Goal: Information Seeking & Learning: Learn about a topic

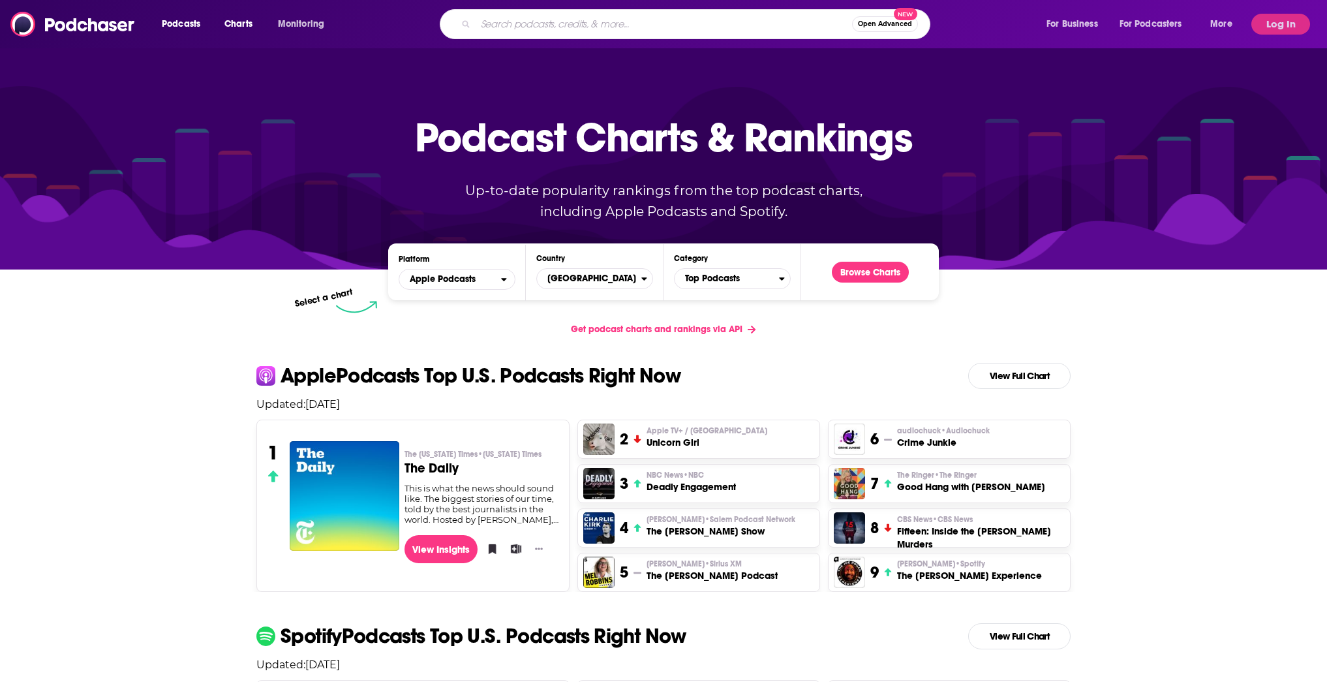
click at [531, 27] on input "Search podcasts, credits, & more..." at bounding box center [664, 24] width 376 height 21
type input "course epide"
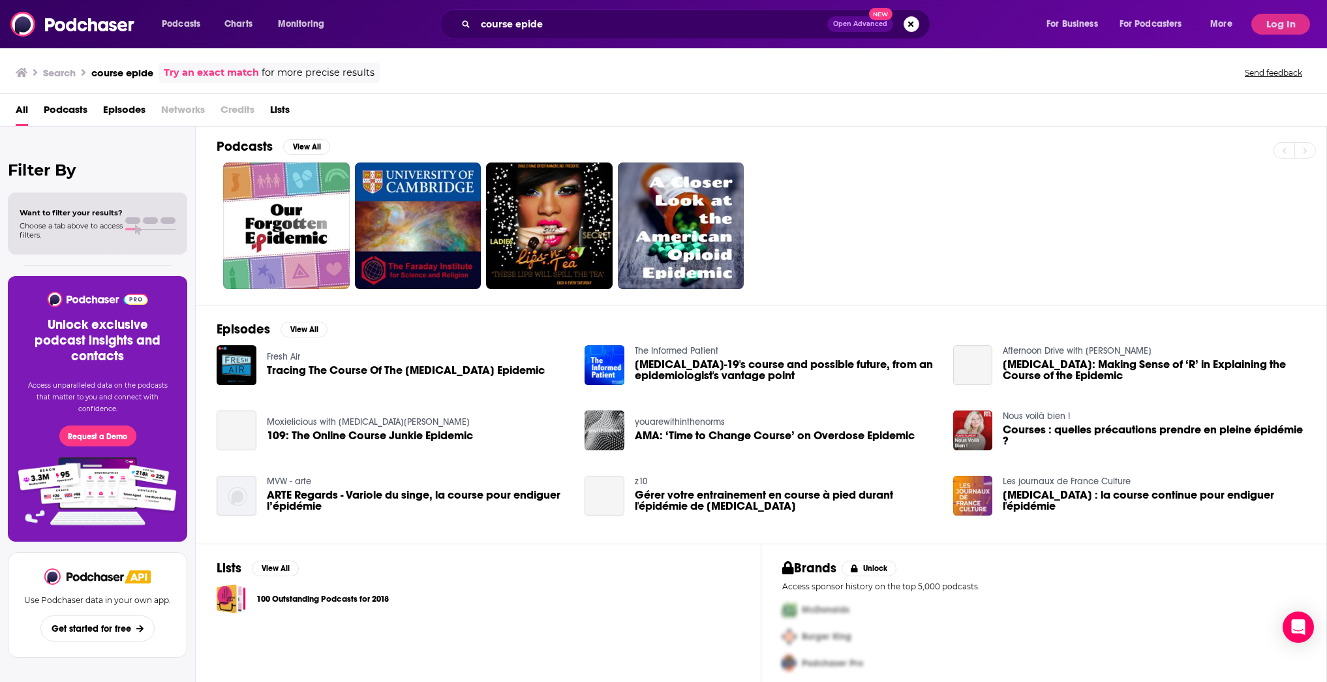
scroll to position [8, 0]
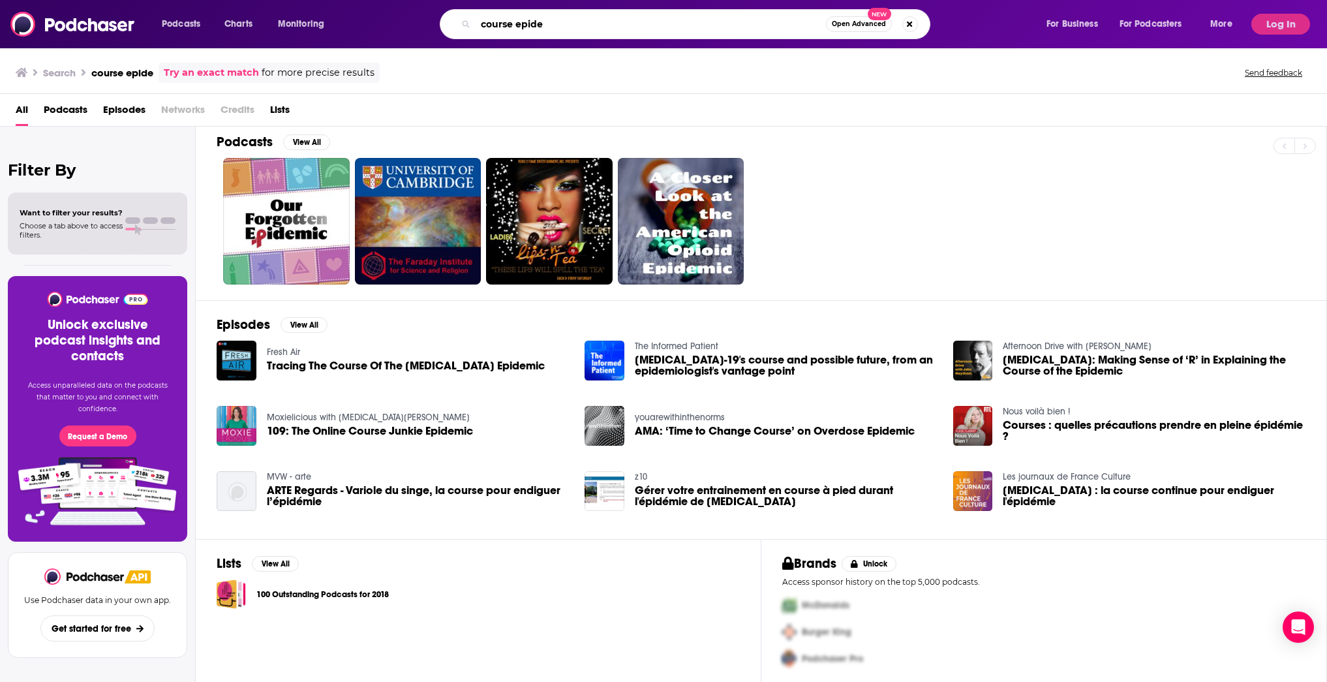
drag, startPoint x: 569, startPoint y: 23, endPoint x: 397, endPoint y: 33, distance: 171.9
click at [397, 33] on div "course epide Open Advanced New" at bounding box center [697, 24] width 671 height 30
type input "course epique"
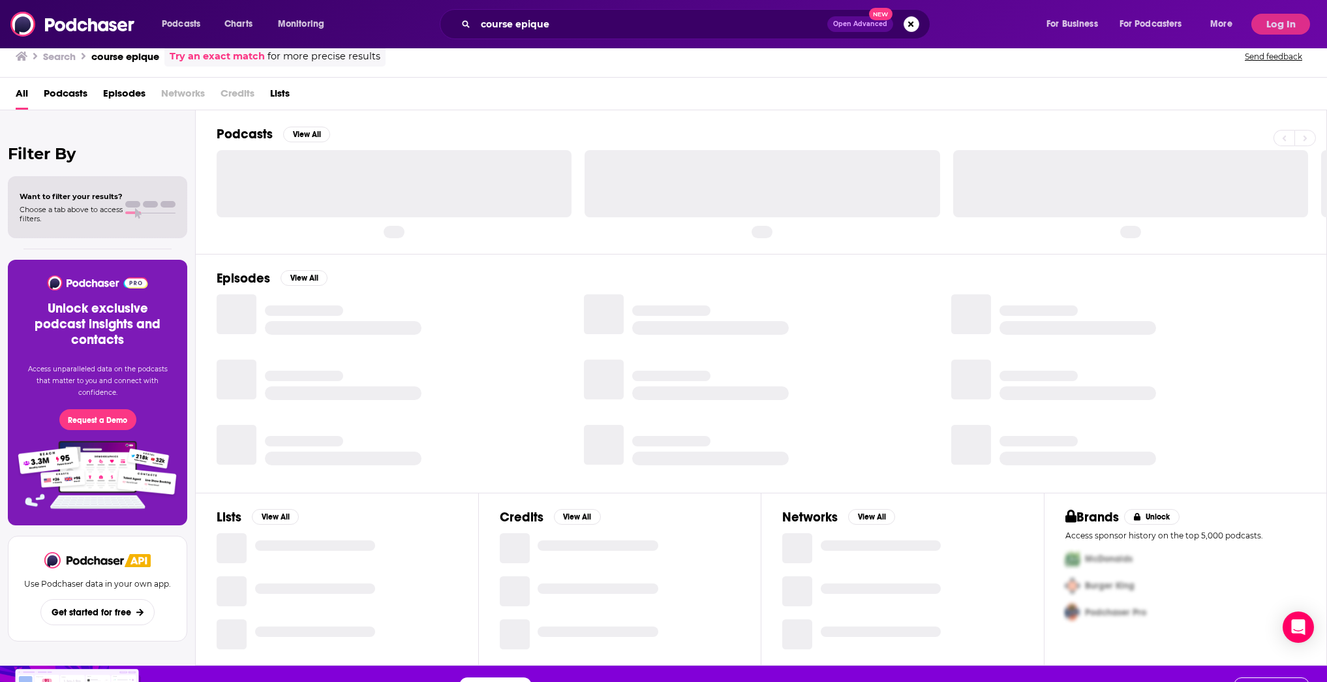
scroll to position [39, 0]
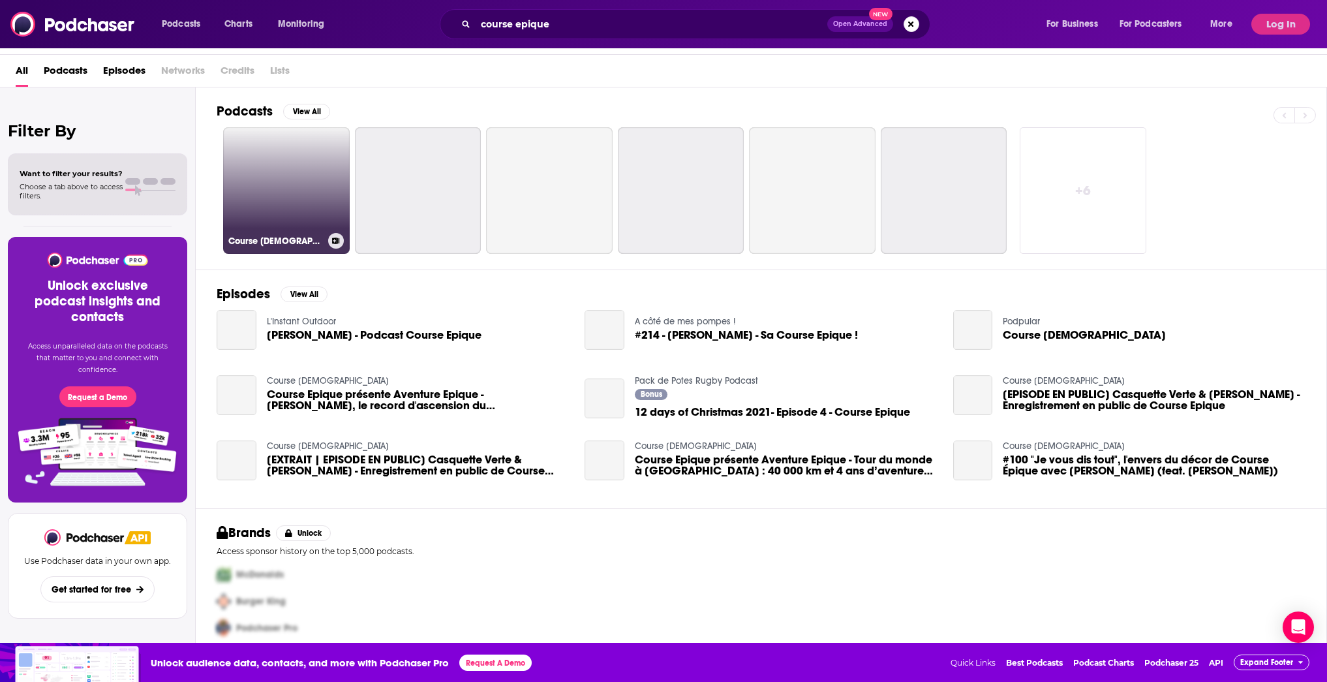
click at [301, 219] on link "Course [DEMOGRAPHIC_DATA]" at bounding box center [286, 190] width 127 height 127
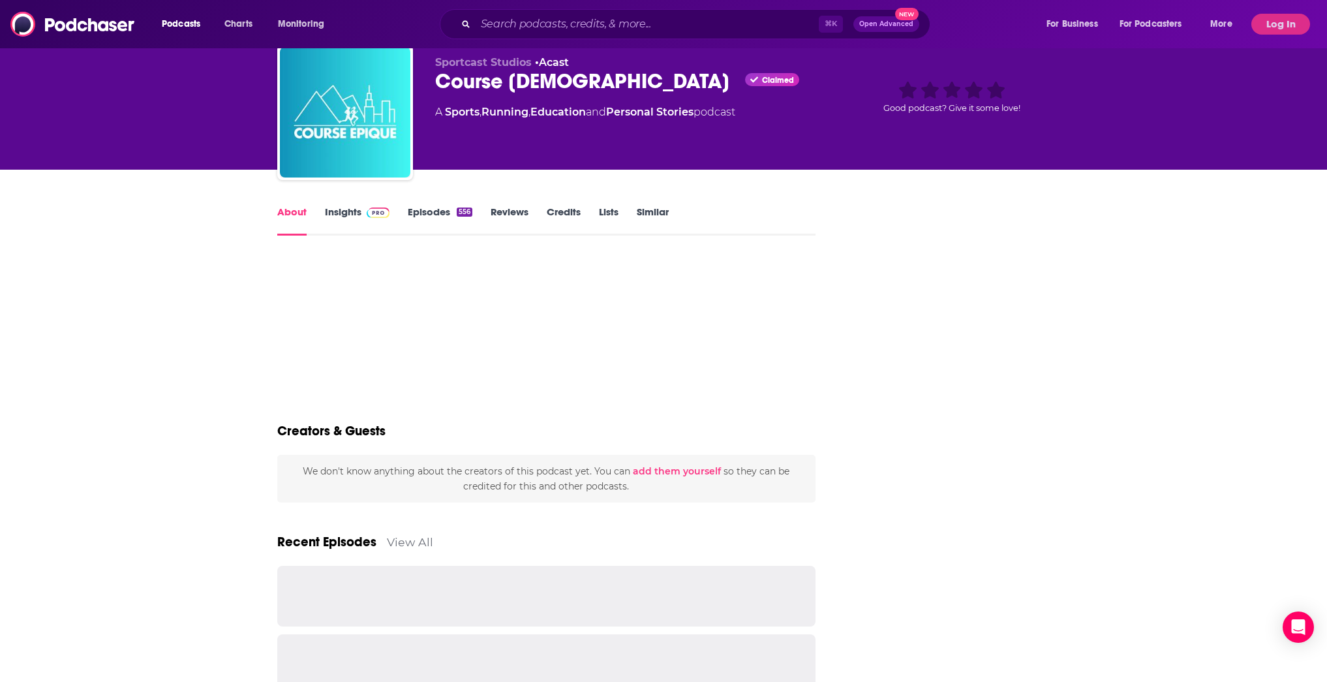
scroll to position [45, 0]
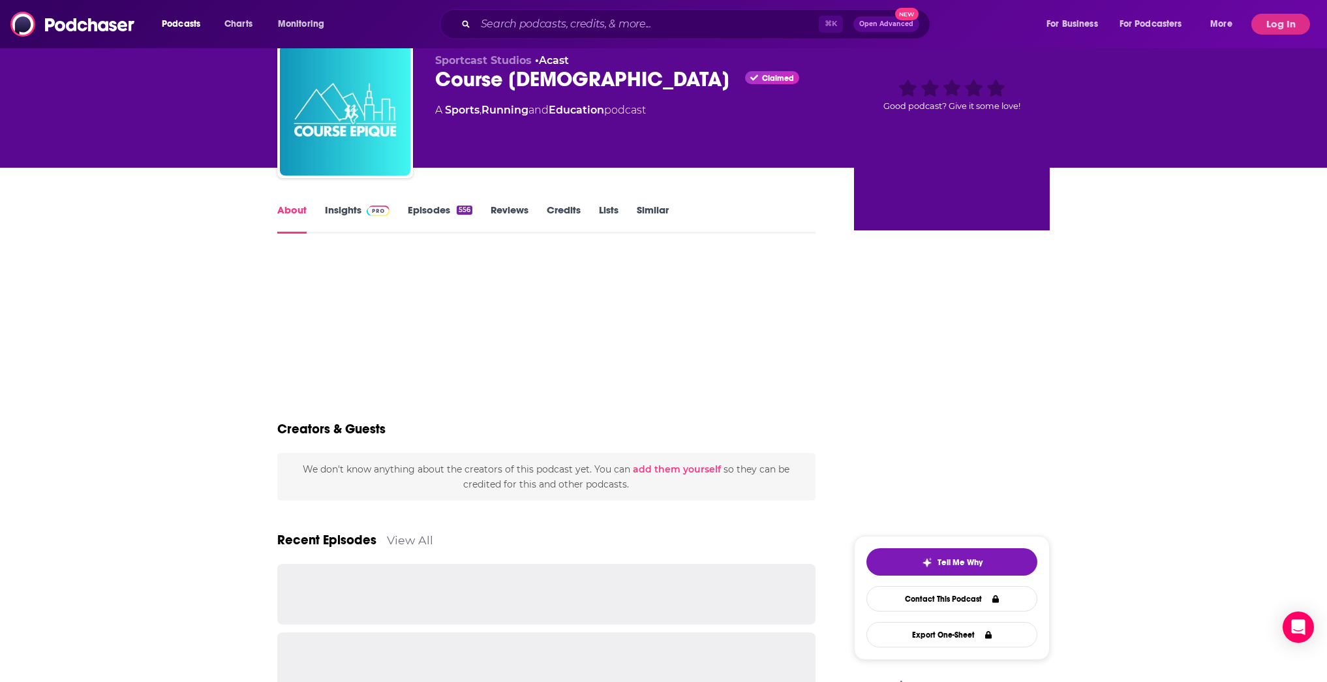
click at [417, 209] on link "Episodes 556" at bounding box center [440, 219] width 65 height 30
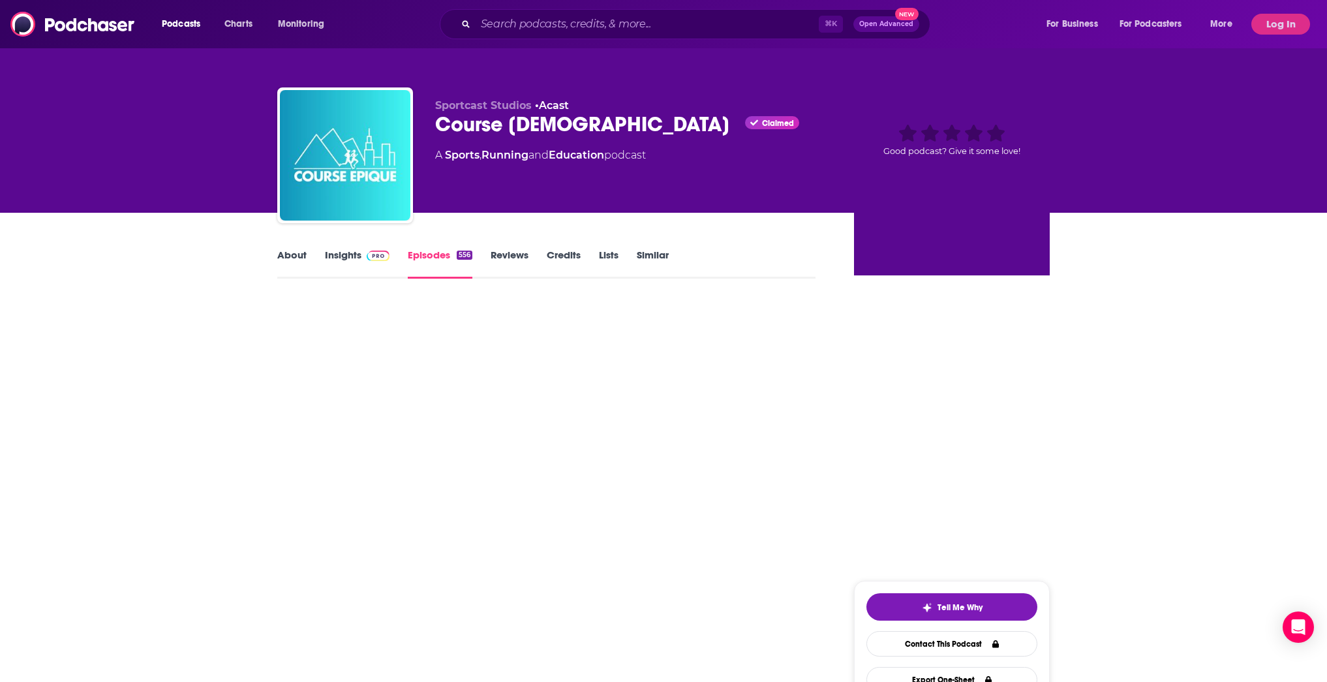
scroll to position [115, 0]
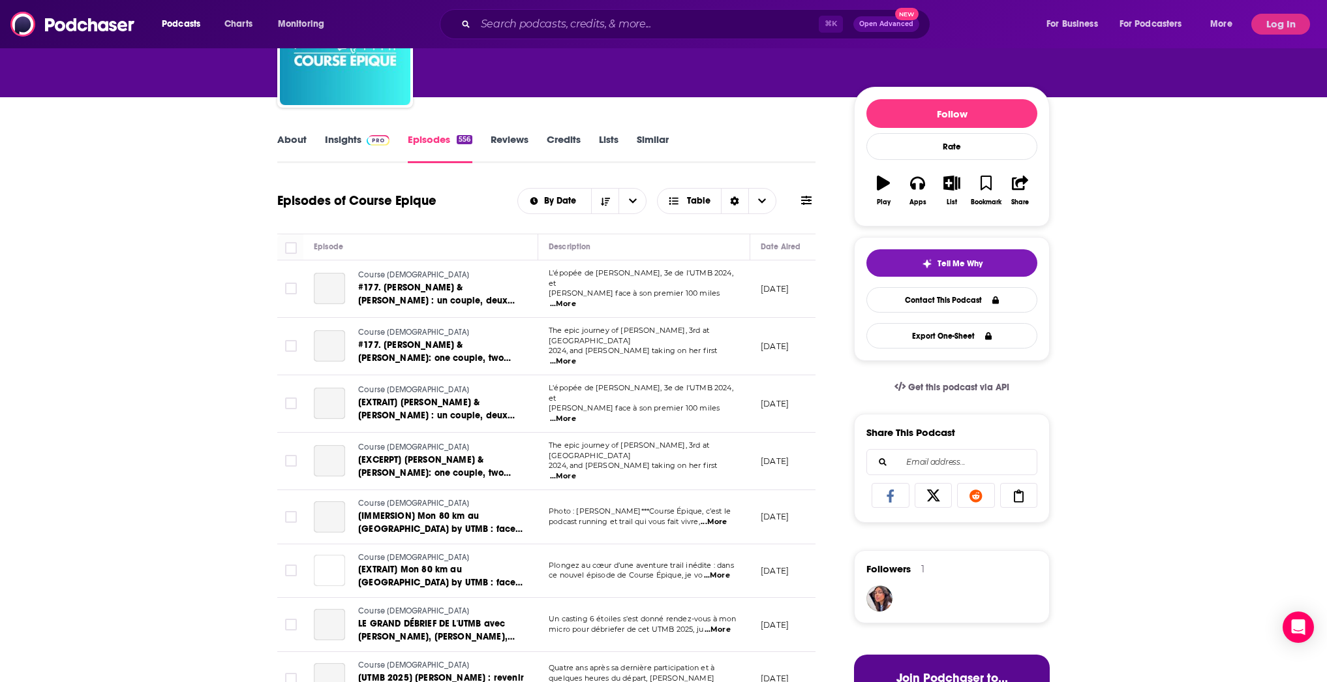
click at [346, 149] on link "Insights" at bounding box center [357, 148] width 65 height 30
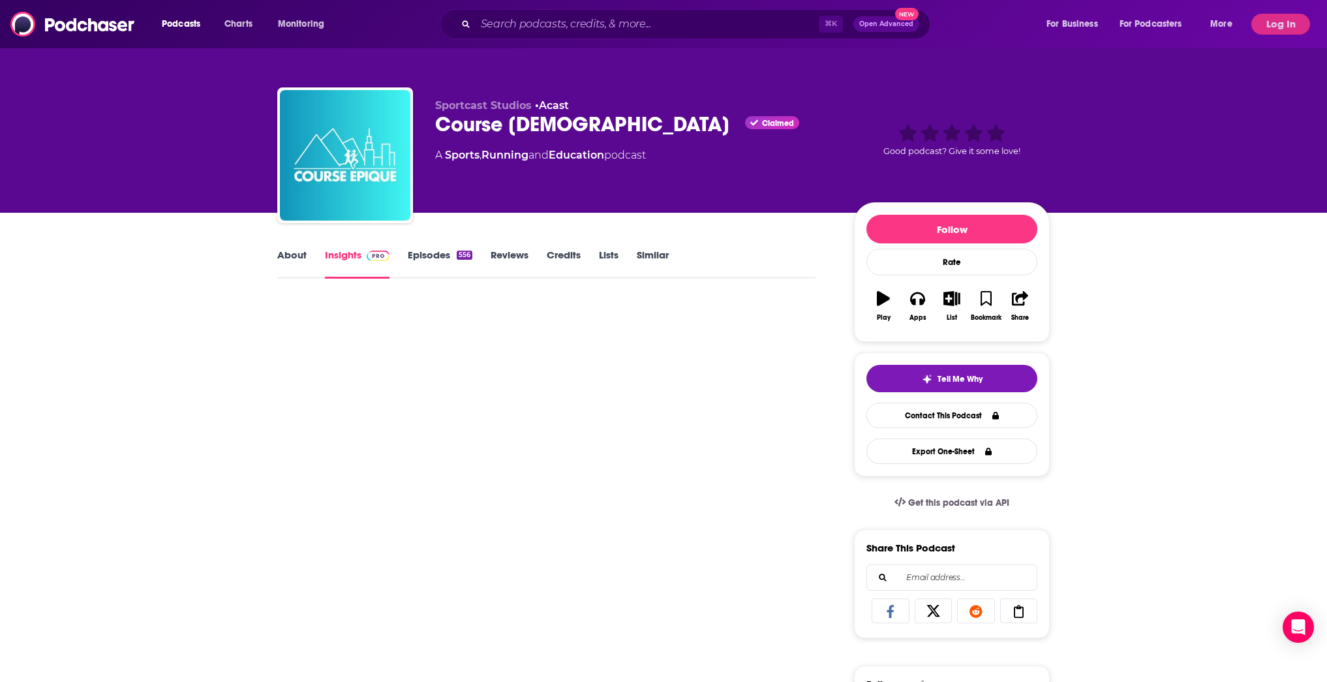
click at [299, 251] on link "About" at bounding box center [291, 264] width 29 height 30
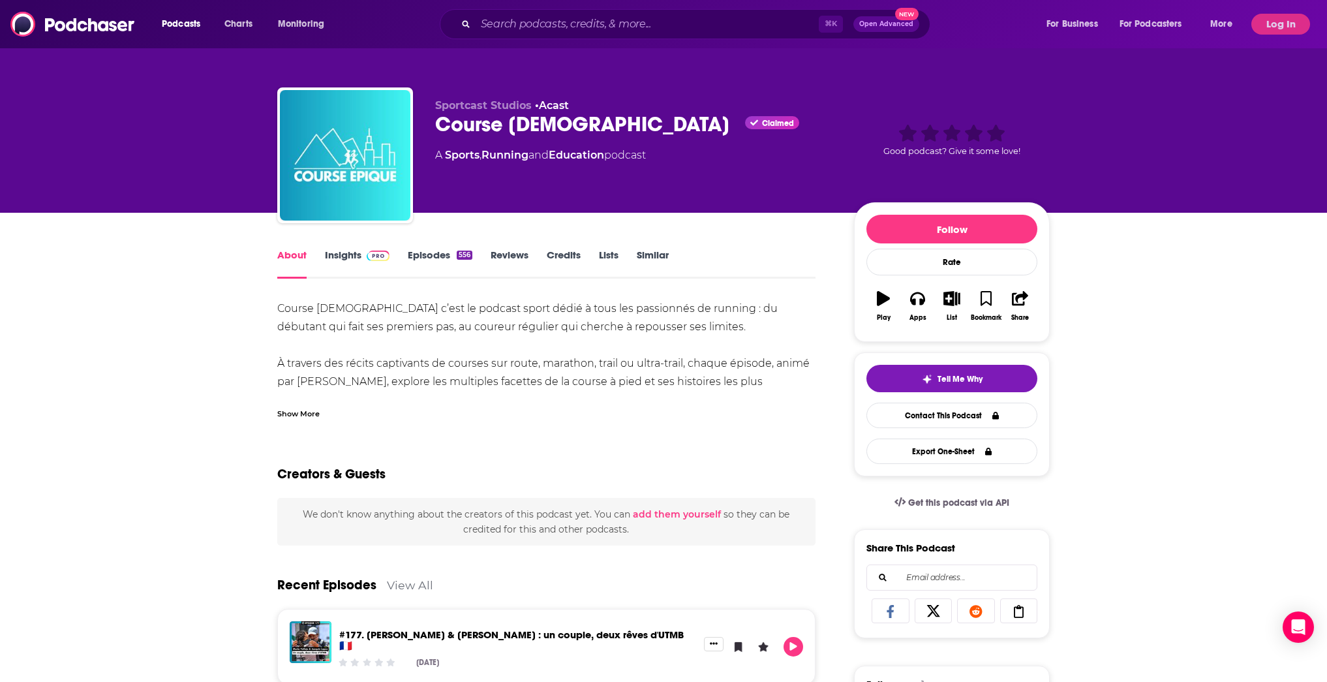
click at [309, 414] on div "Show More" at bounding box center [298, 412] width 42 height 12
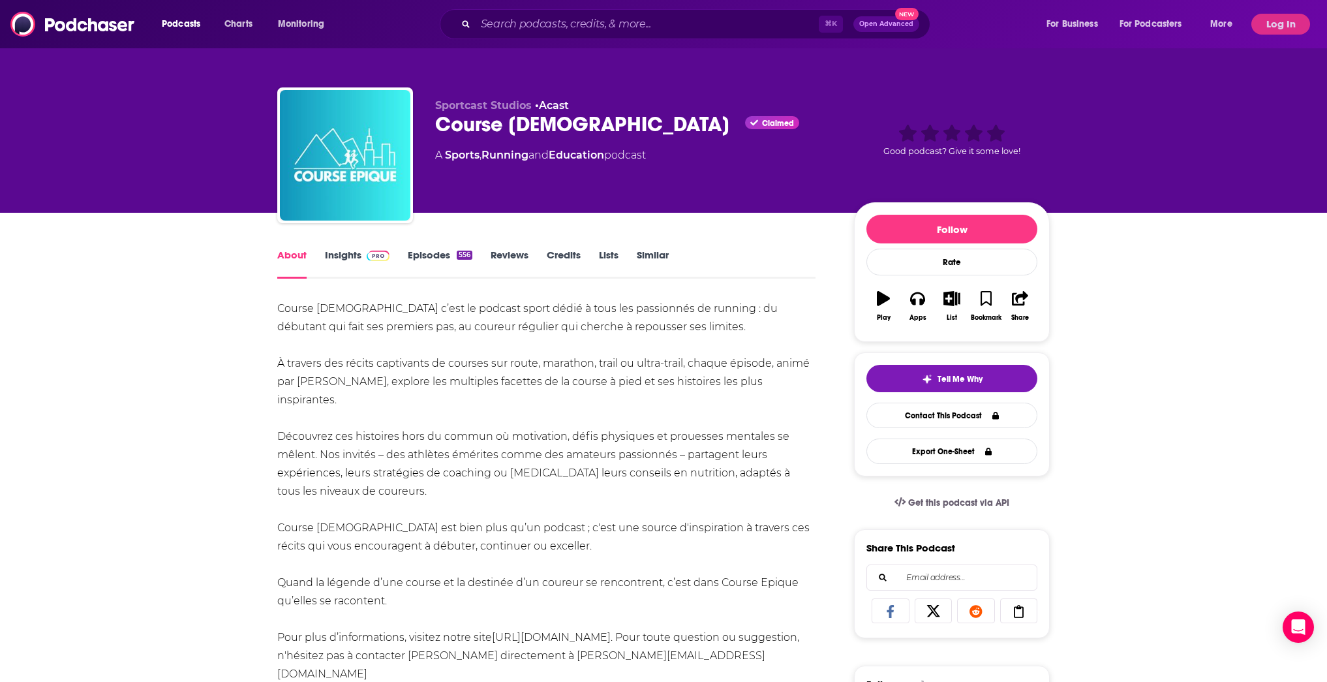
click at [341, 266] on link "Insights" at bounding box center [357, 264] width 65 height 30
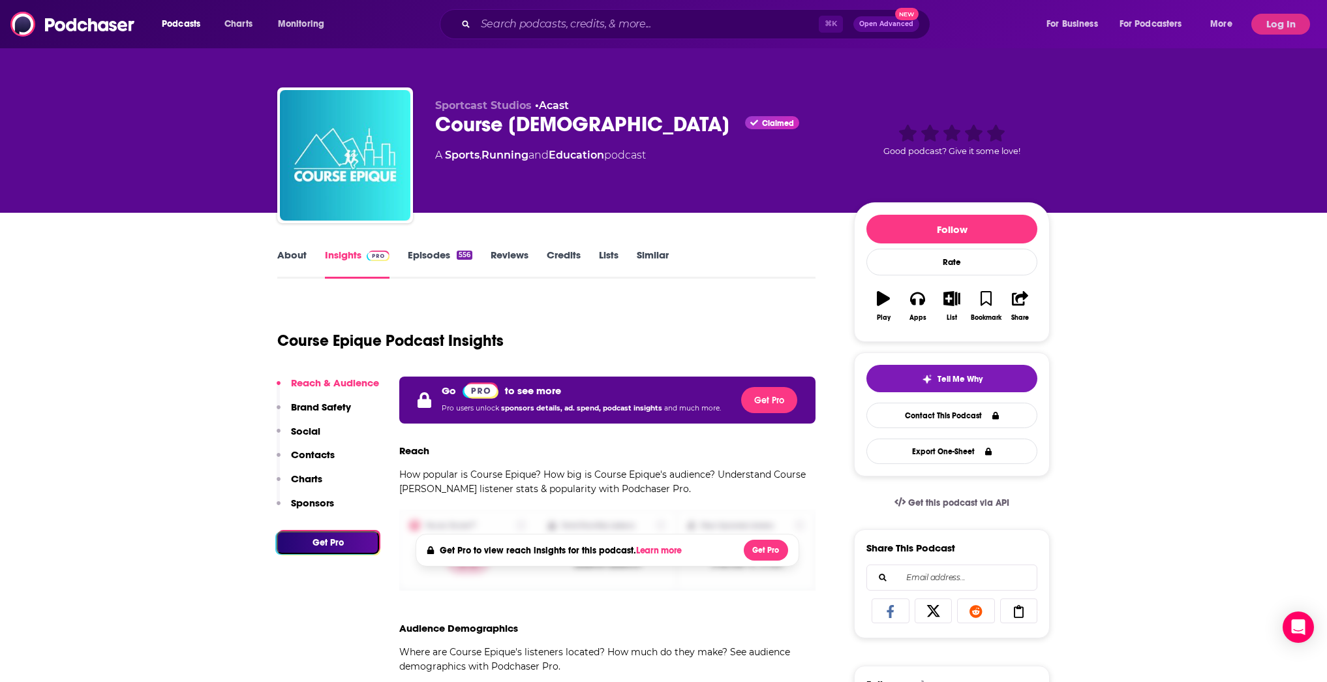
scroll to position [25, 0]
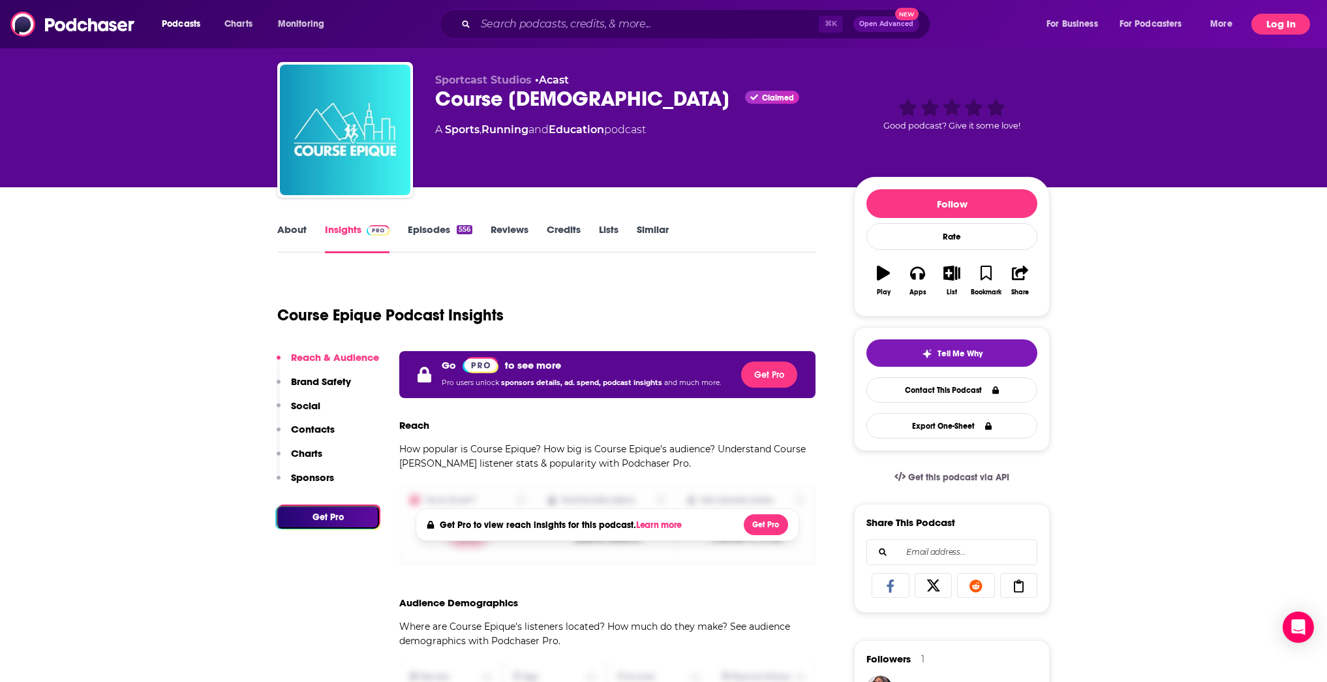
click at [1284, 24] on button "Log In" at bounding box center [1280, 24] width 59 height 21
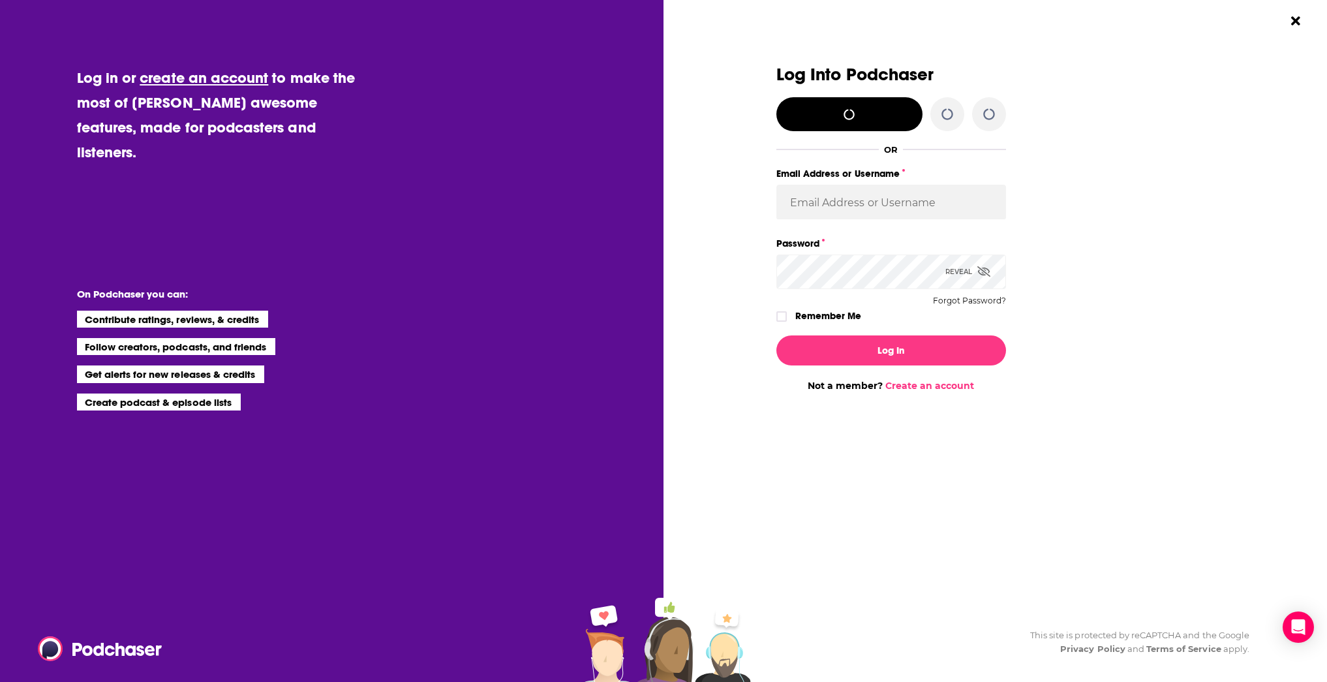
scroll to position [0, 0]
type input "[EMAIL_ADDRESS][DOMAIN_NAME]"
click at [778, 324] on div "Remember Me" at bounding box center [891, 315] width 230 height 17
click at [784, 317] on icon "Dialog" at bounding box center [782, 317] width 8 height 8
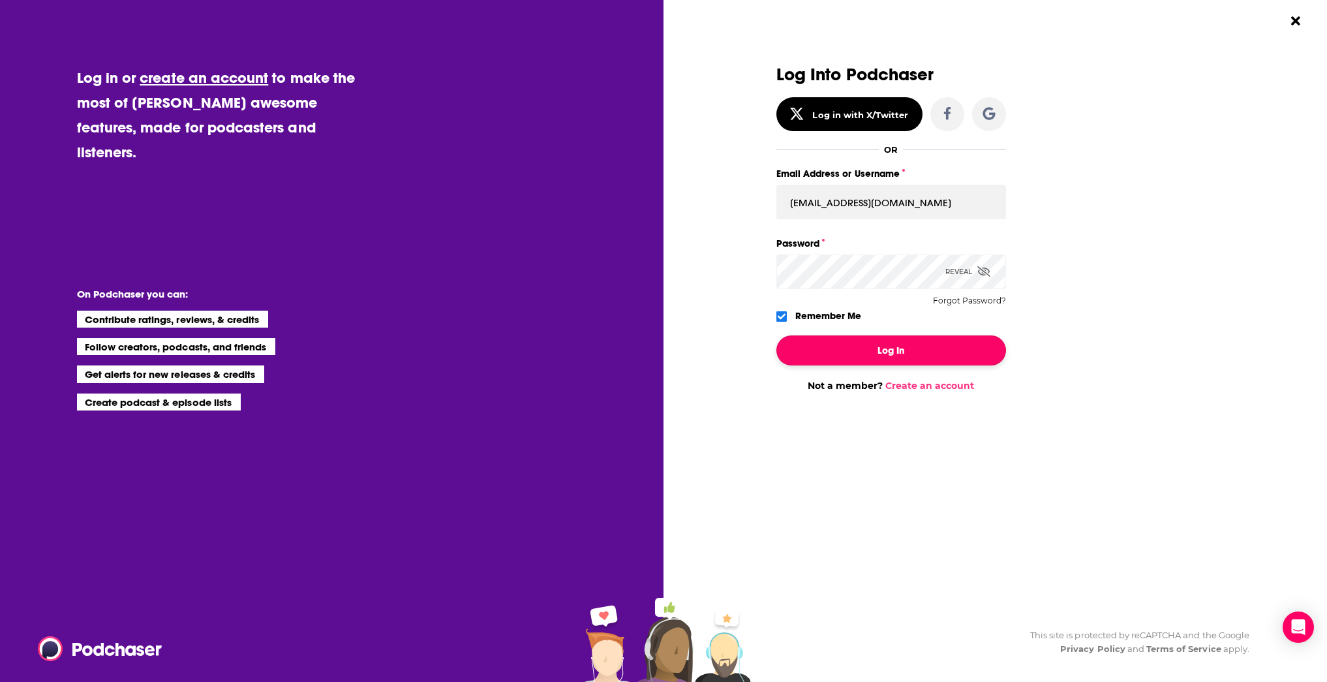
click at [879, 353] on button "Log In" at bounding box center [891, 350] width 230 height 30
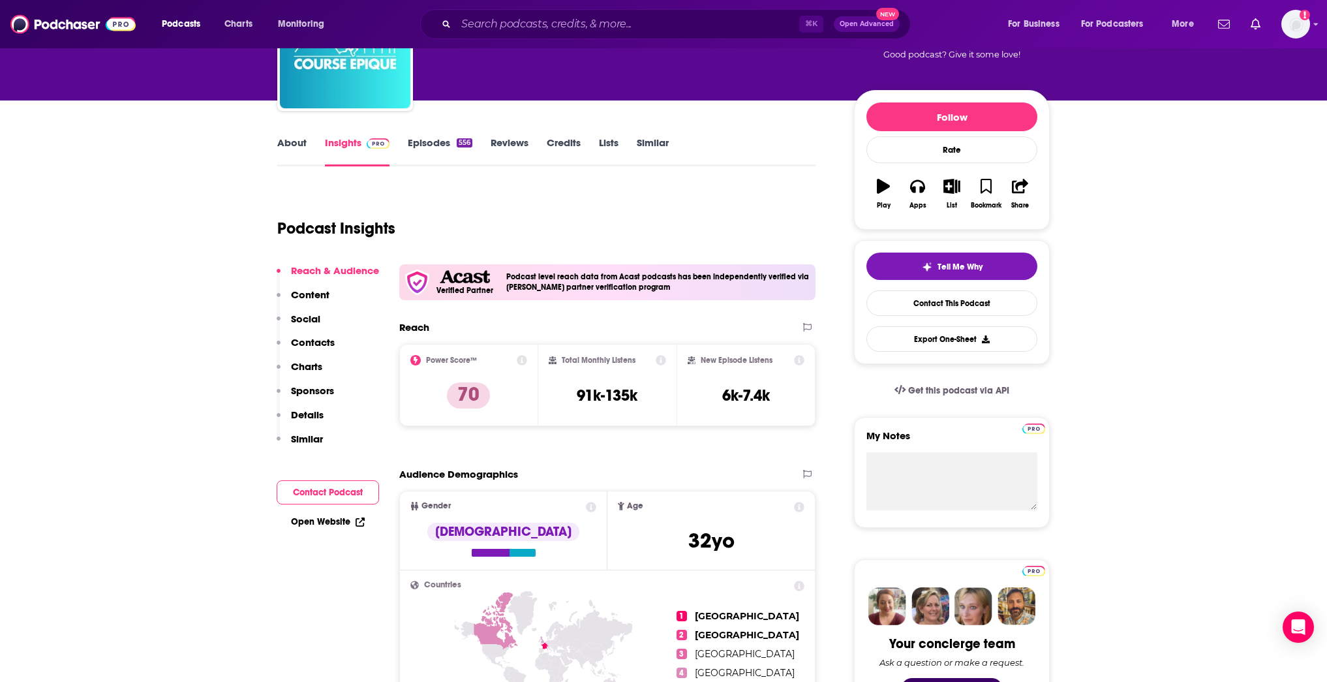
scroll to position [124, 0]
